Goal: Task Accomplishment & Management: Use online tool/utility

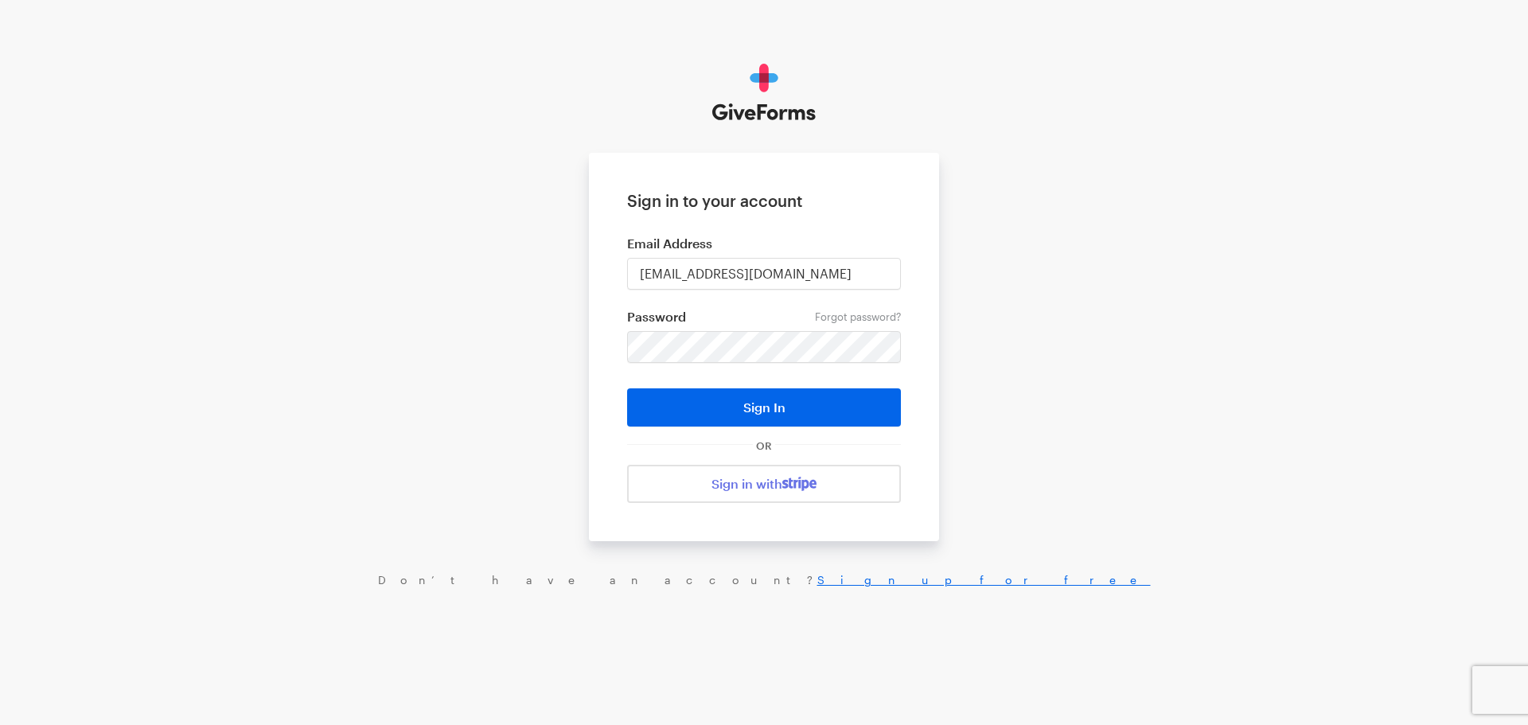
click at [777, 403] on button "Sign In" at bounding box center [764, 407] width 274 height 38
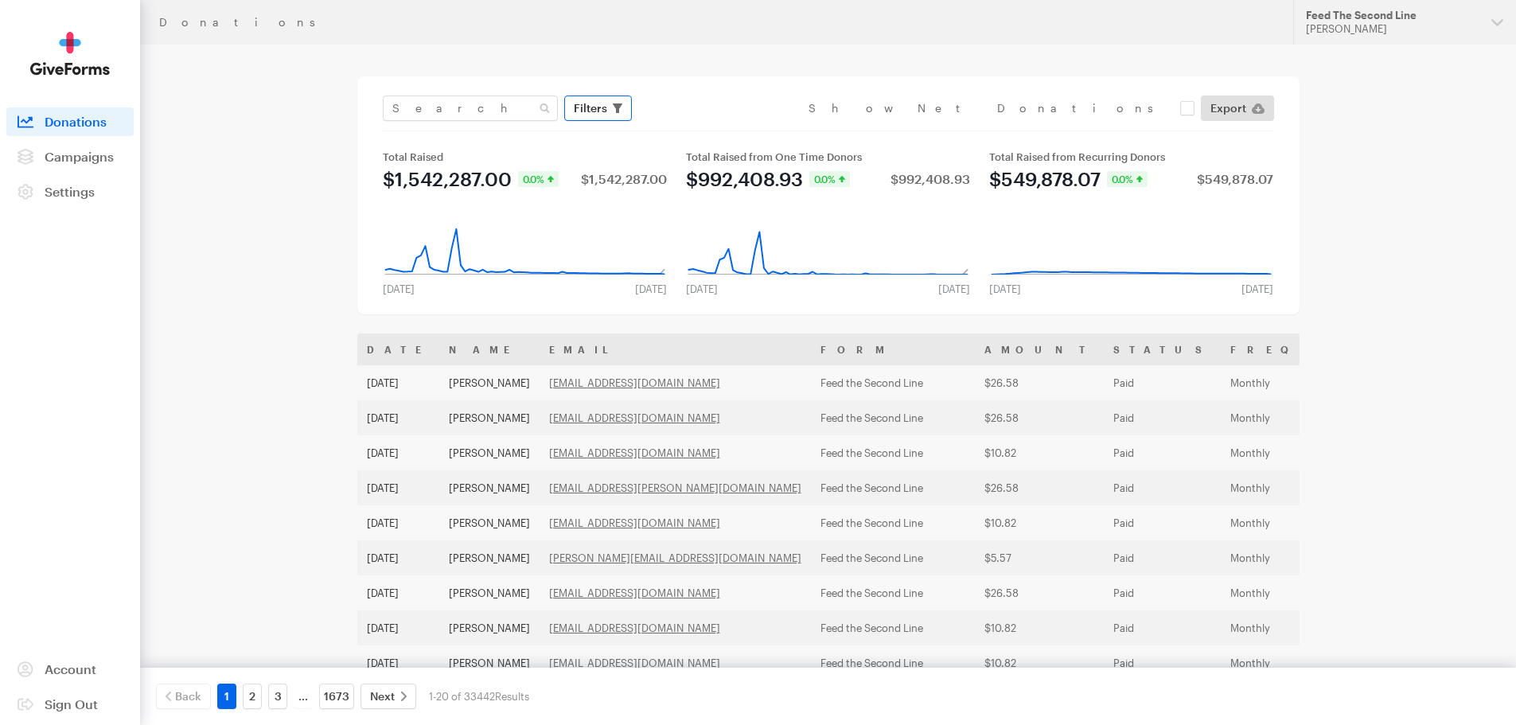
click at [610, 108] on button "Filters" at bounding box center [598, 107] width 68 height 25
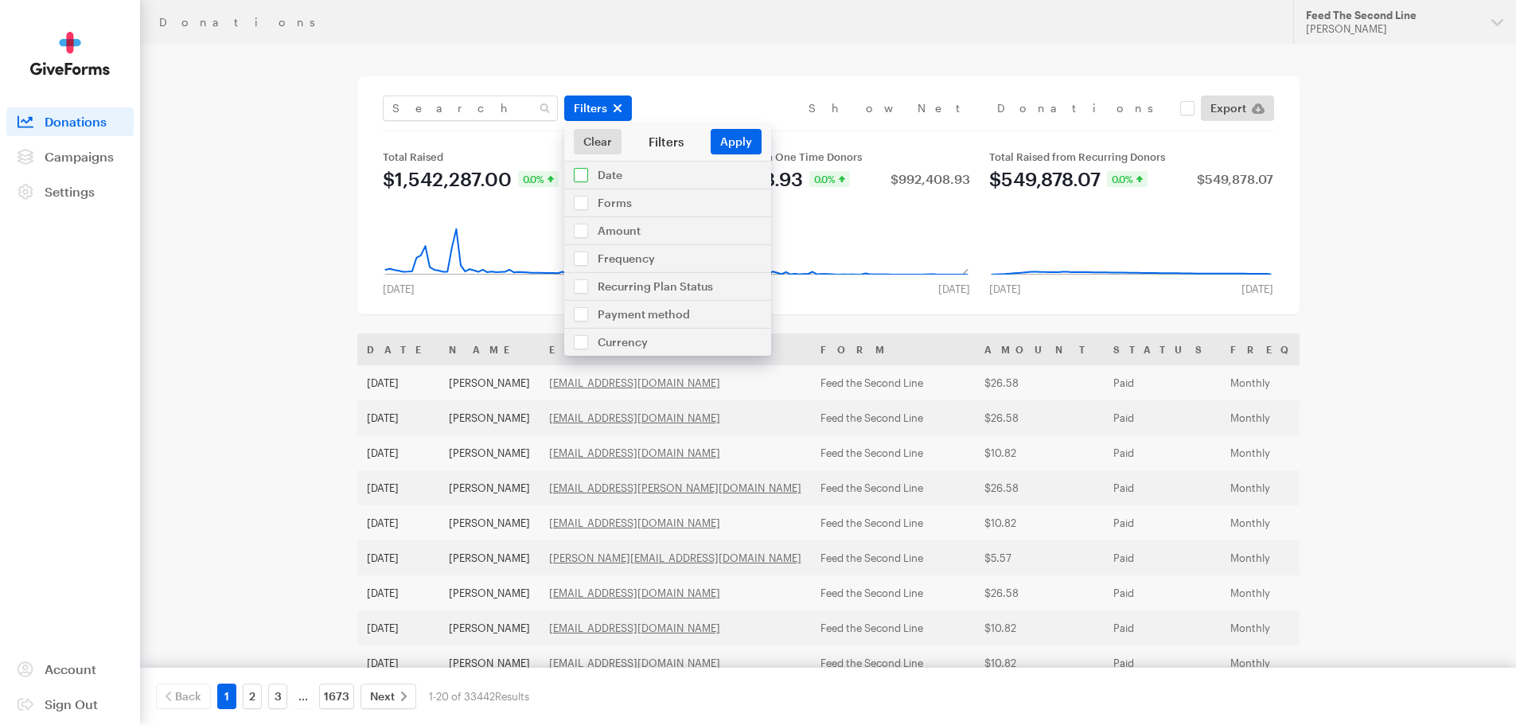
click at [608, 173] on input "checkbox" at bounding box center [667, 175] width 207 height 27
checkbox input "true"
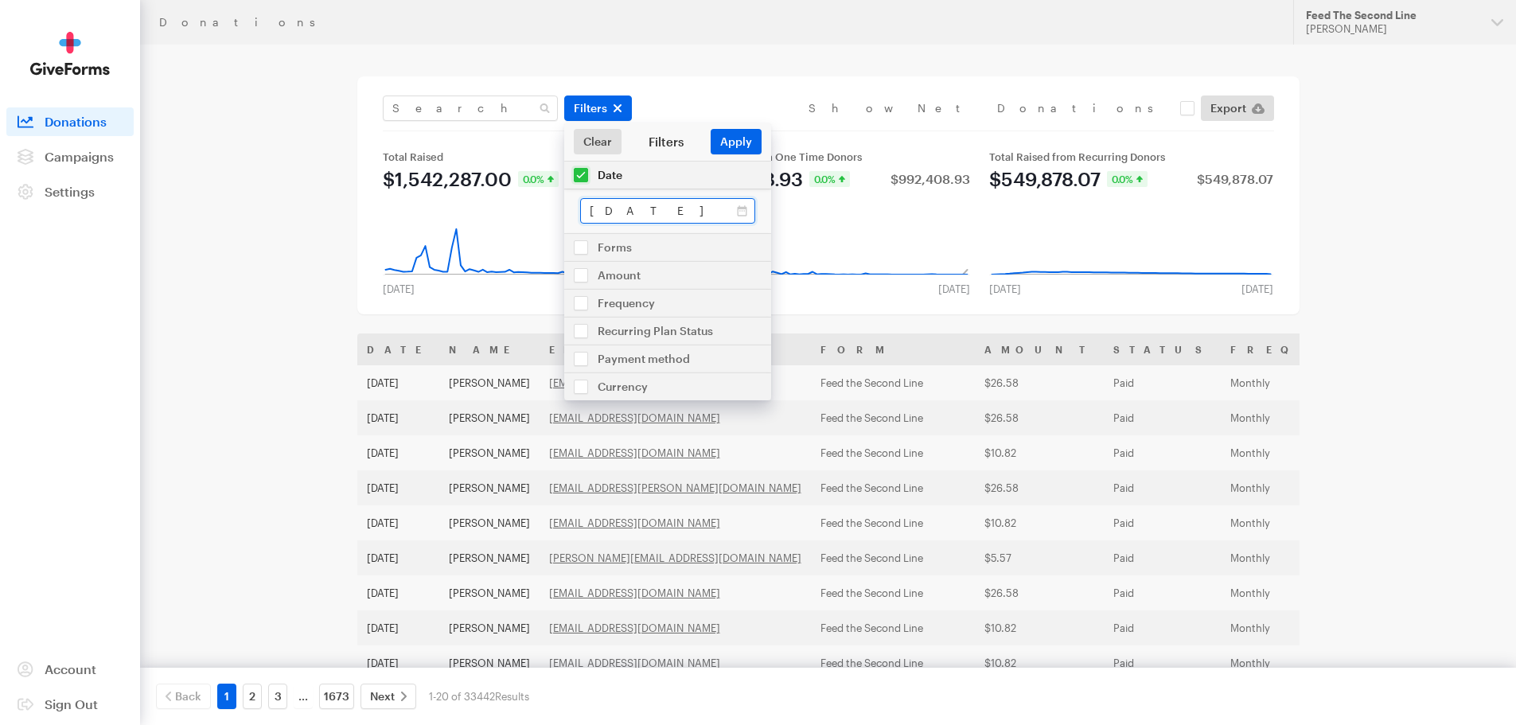
click at [746, 213] on input "Jul 17, 2025 - Aug 13, 2025" at bounding box center [667, 210] width 175 height 25
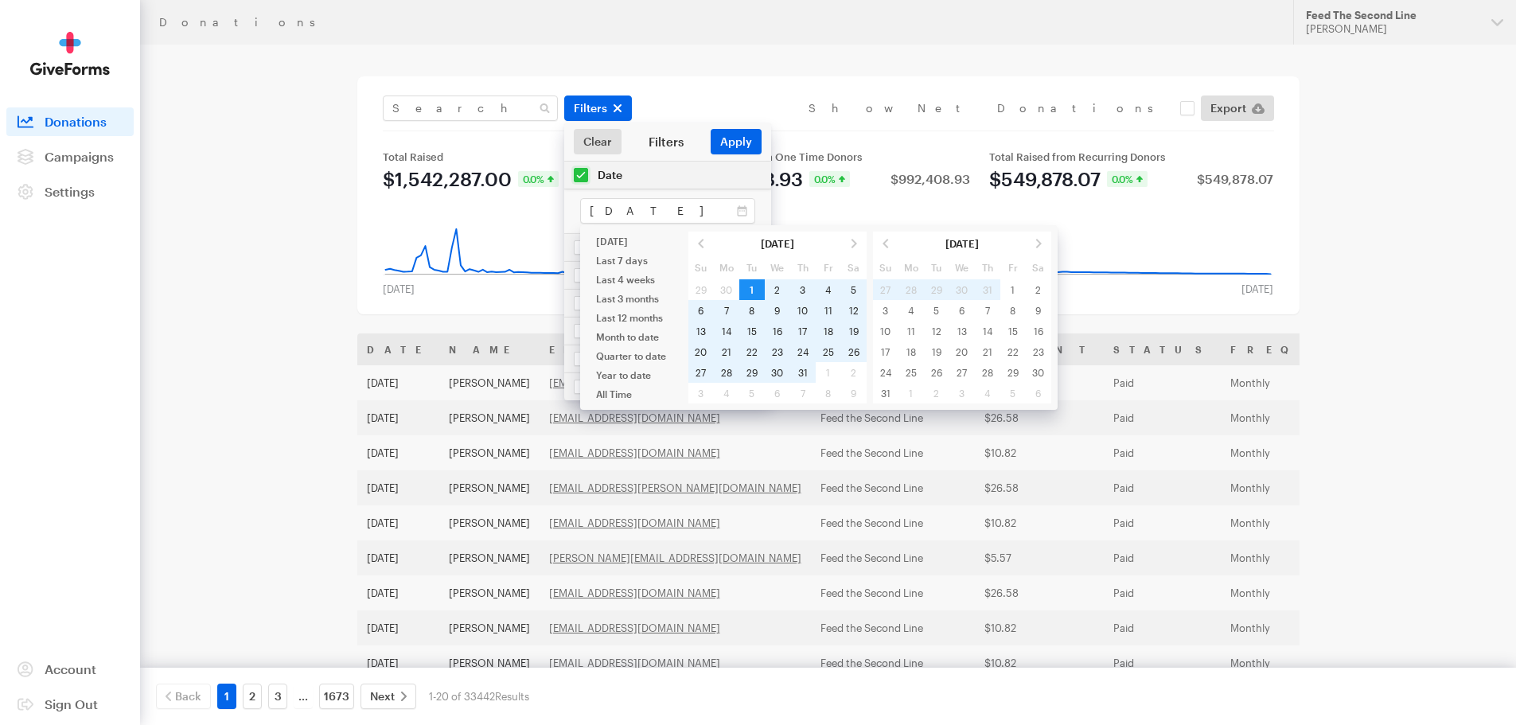
type input "[DATE] - [DATE]"
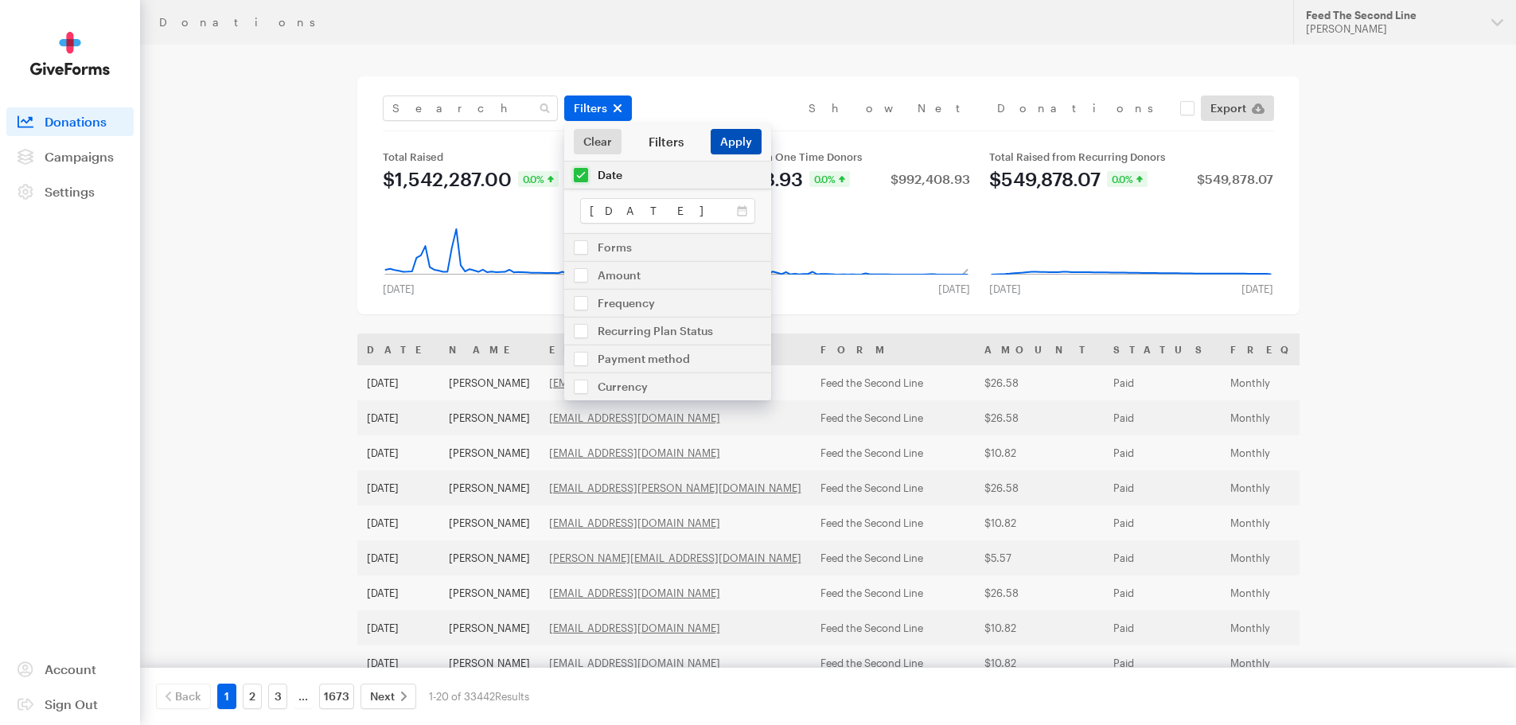
click at [734, 136] on button "Apply" at bounding box center [736, 141] width 51 height 25
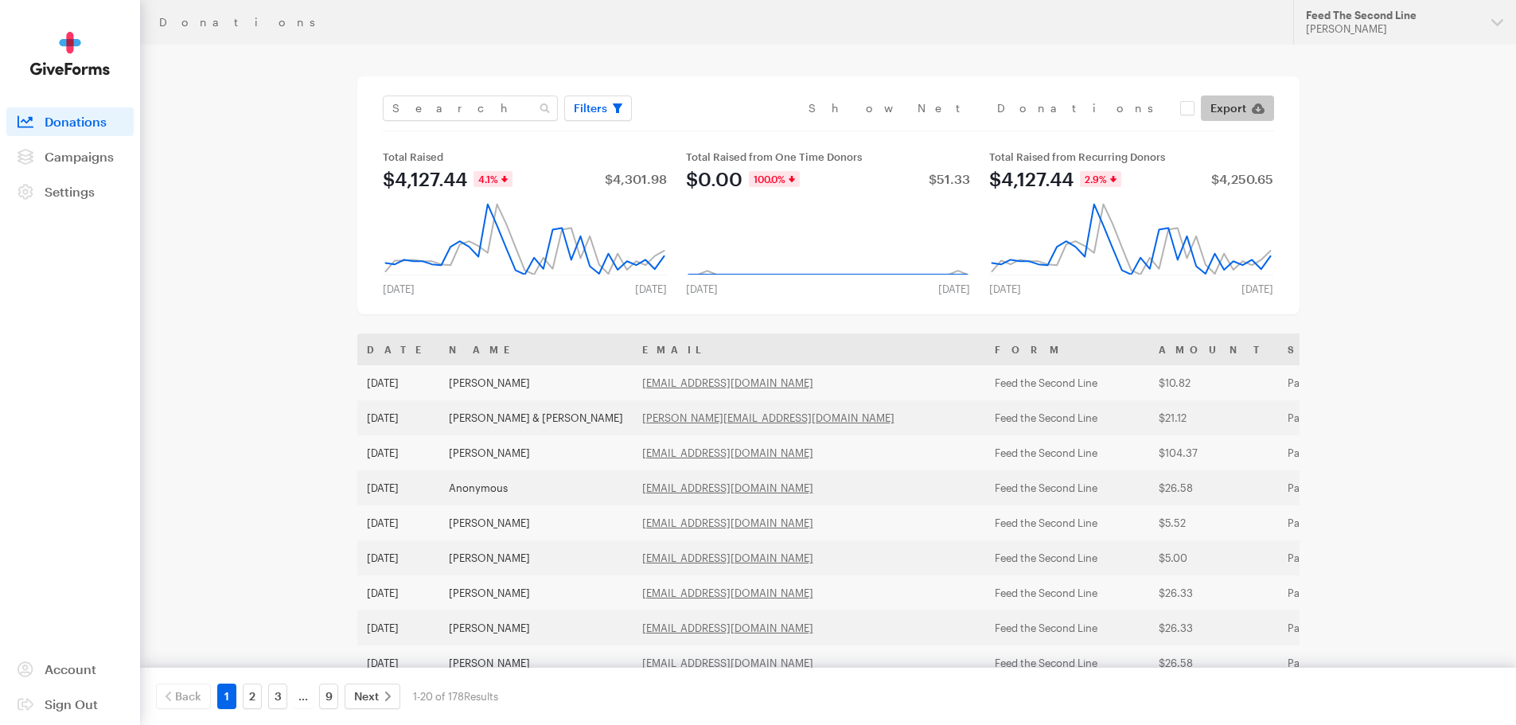
click at [1236, 115] on span "Export" at bounding box center [1228, 108] width 36 height 19
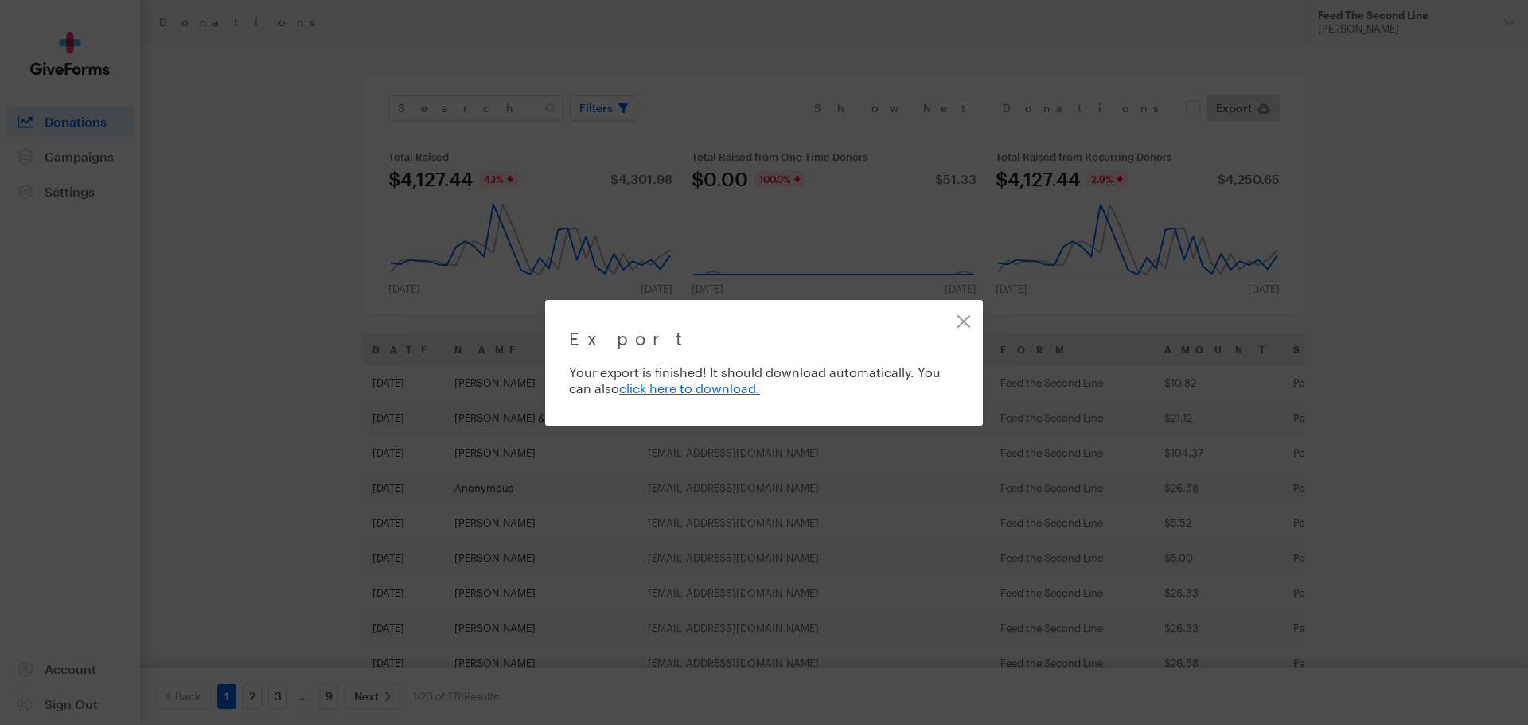
drag, startPoint x: 1420, startPoint y: 206, endPoint x: 1430, endPoint y: 80, distance: 126.9
click at [1420, 206] on div "Export Exporting 178 of 178 donations Your export is finished! It should downlo…" at bounding box center [764, 362] width 1528 height 725
